Goal: Information Seeking & Learning: Learn about a topic

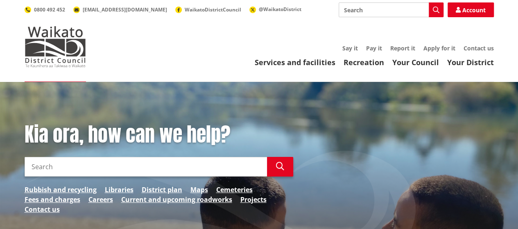
click at [377, 7] on input "Search" at bounding box center [391, 9] width 105 height 15
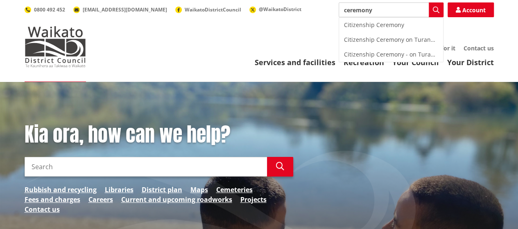
click at [383, 29] on div "Citizenship Ceremony" at bounding box center [391, 25] width 104 height 15
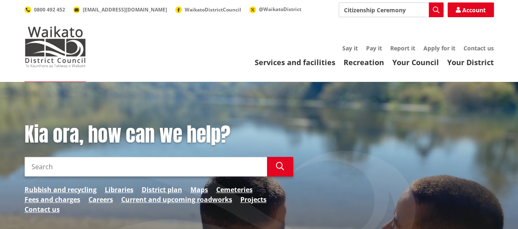
type input "Citizenship Ceremony"
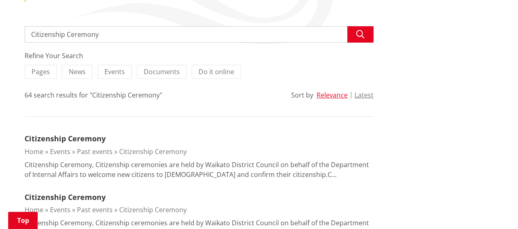
scroll to position [164, 0]
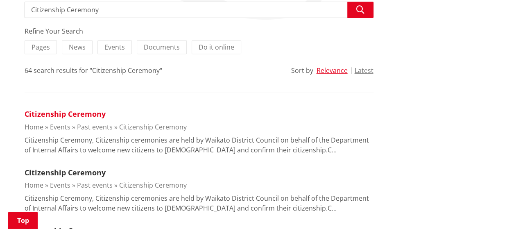
click at [90, 114] on link "Citizenship Ceremony" at bounding box center [65, 114] width 81 height 10
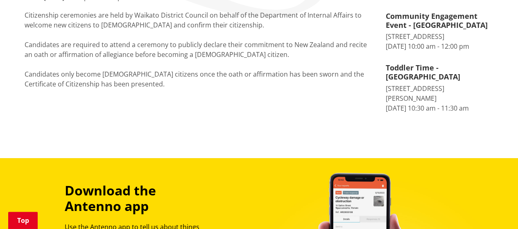
scroll to position [82, 0]
